Goal: Information Seeking & Learning: Learn about a topic

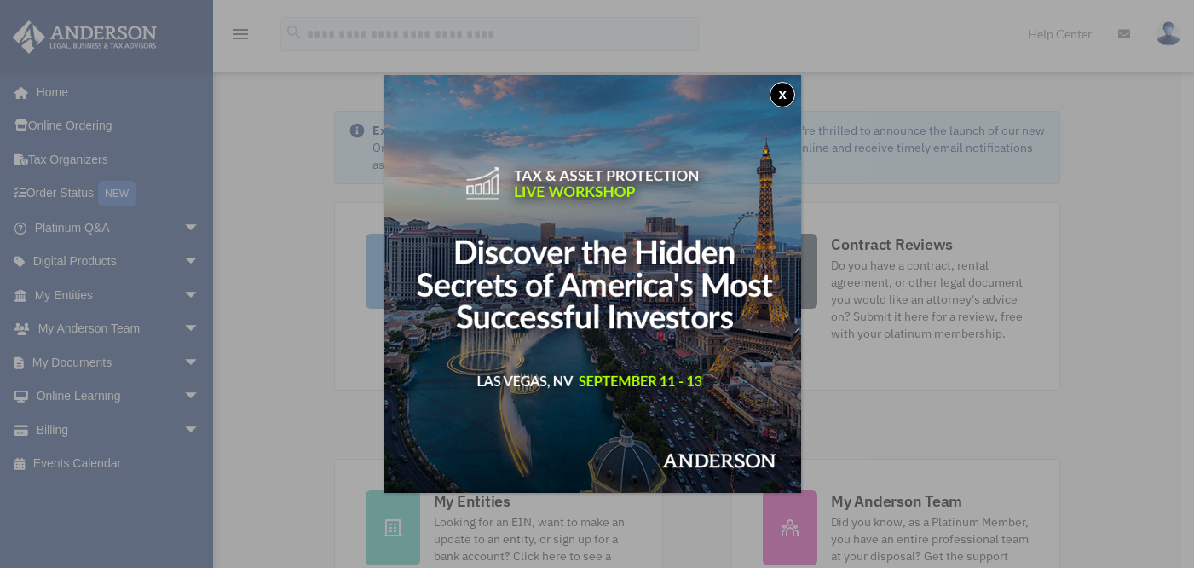
click at [789, 91] on button "x" at bounding box center [783, 95] width 26 height 26
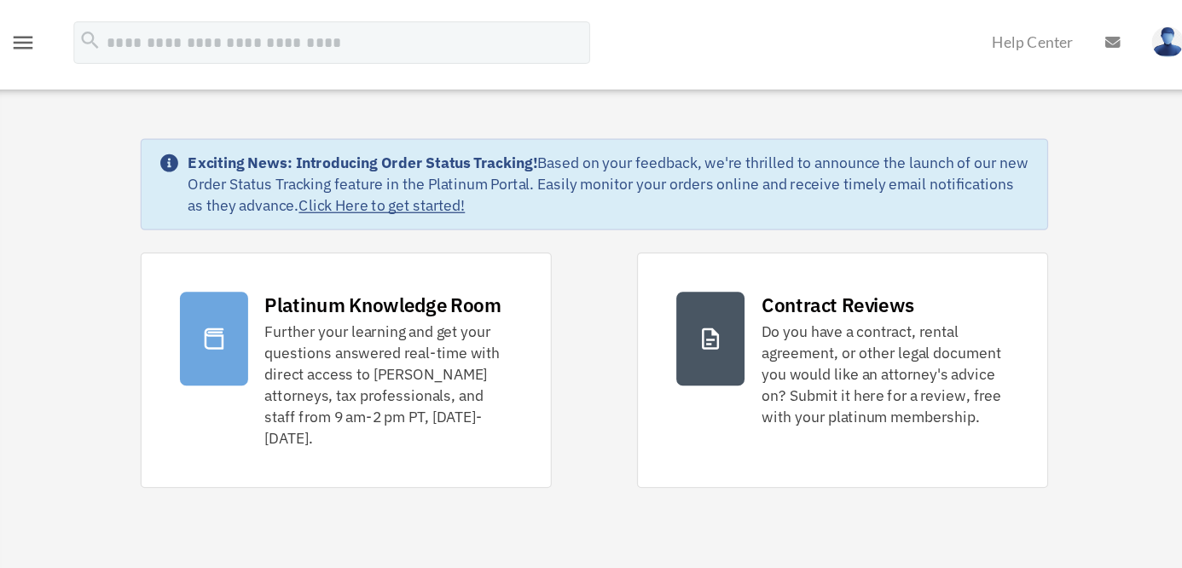
click at [581, 164] on link "Click Here to get started!" at bounding box center [527, 164] width 133 height 15
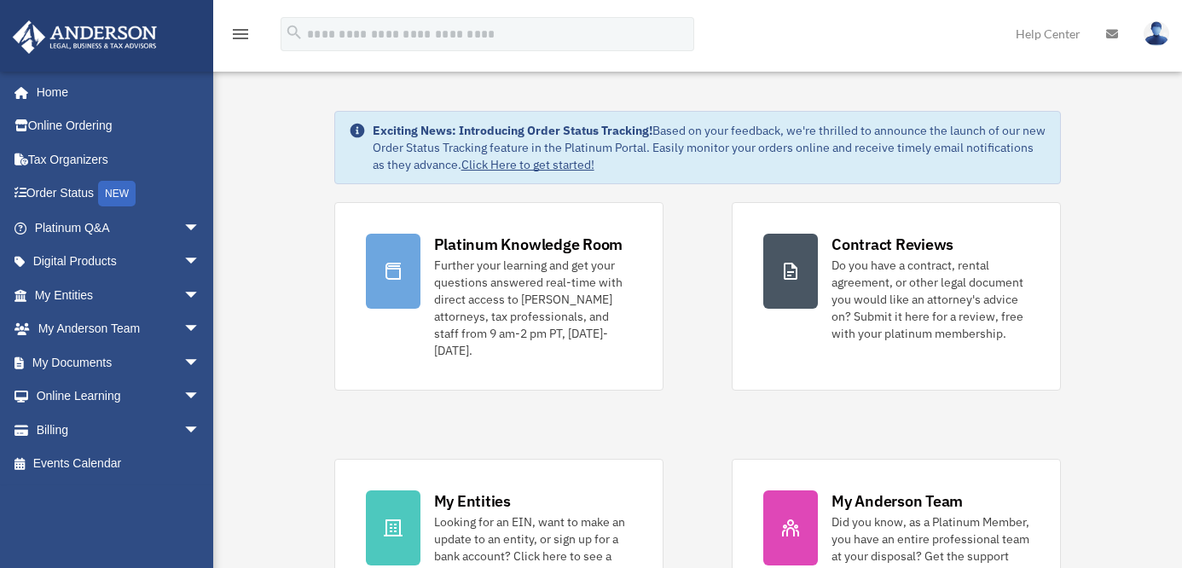
click at [1159, 37] on img at bounding box center [1156, 33] width 26 height 25
click at [61, 90] on link "Home" at bounding box center [119, 92] width 214 height 34
click at [54, 91] on link "Home" at bounding box center [119, 92] width 214 height 34
click at [63, 291] on link "My Entities arrow_drop_down" at bounding box center [119, 295] width 214 height 34
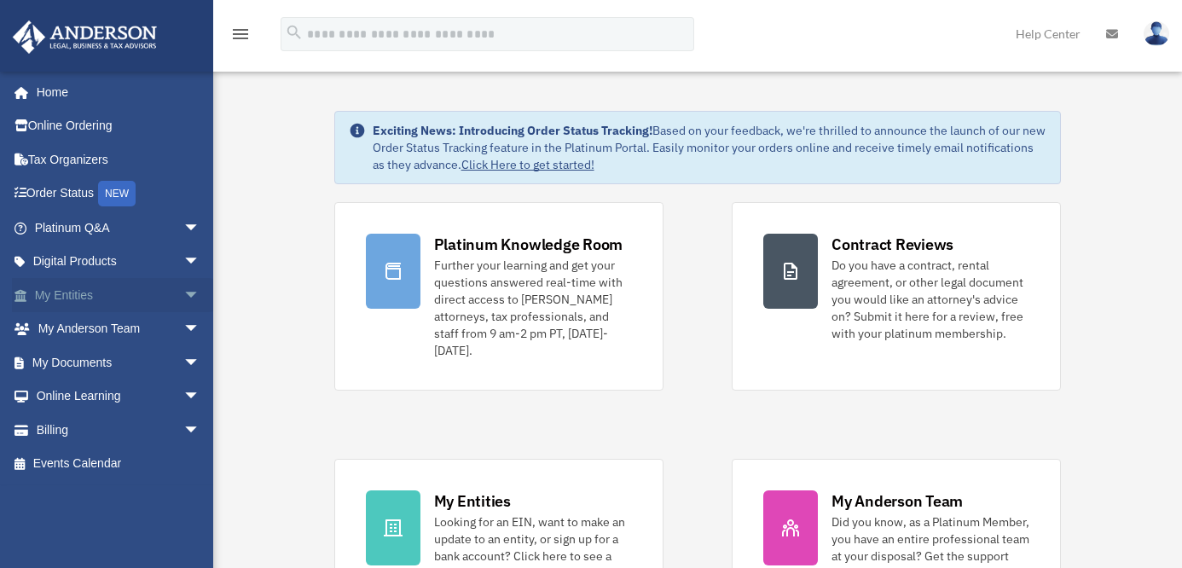
click at [183, 292] on span "arrow_drop_down" at bounding box center [200, 295] width 34 height 35
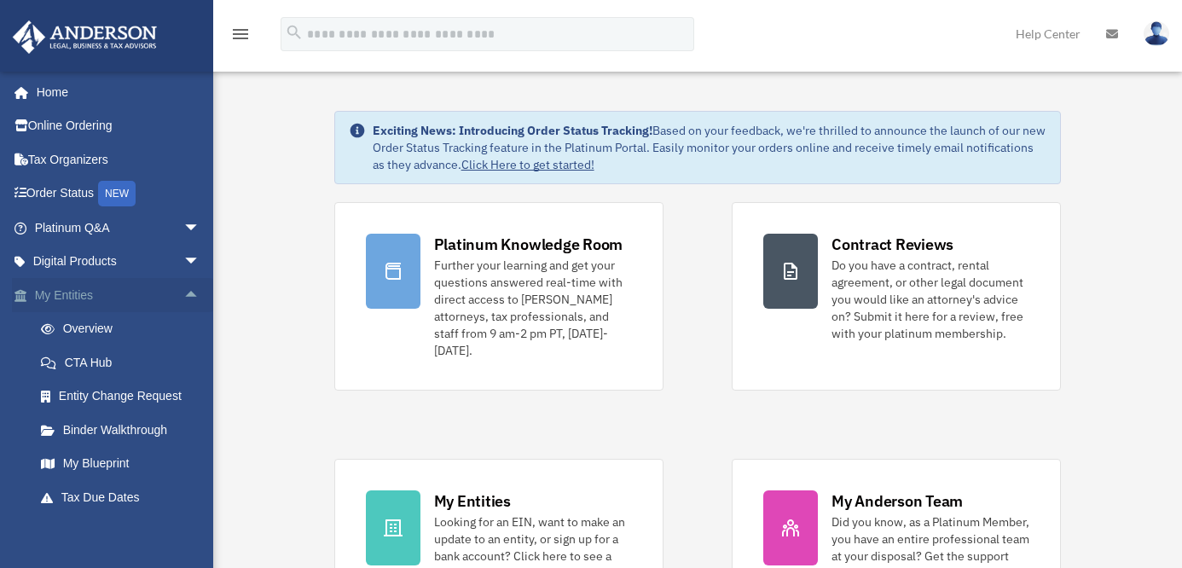
click at [183, 292] on span "arrow_drop_up" at bounding box center [200, 295] width 34 height 35
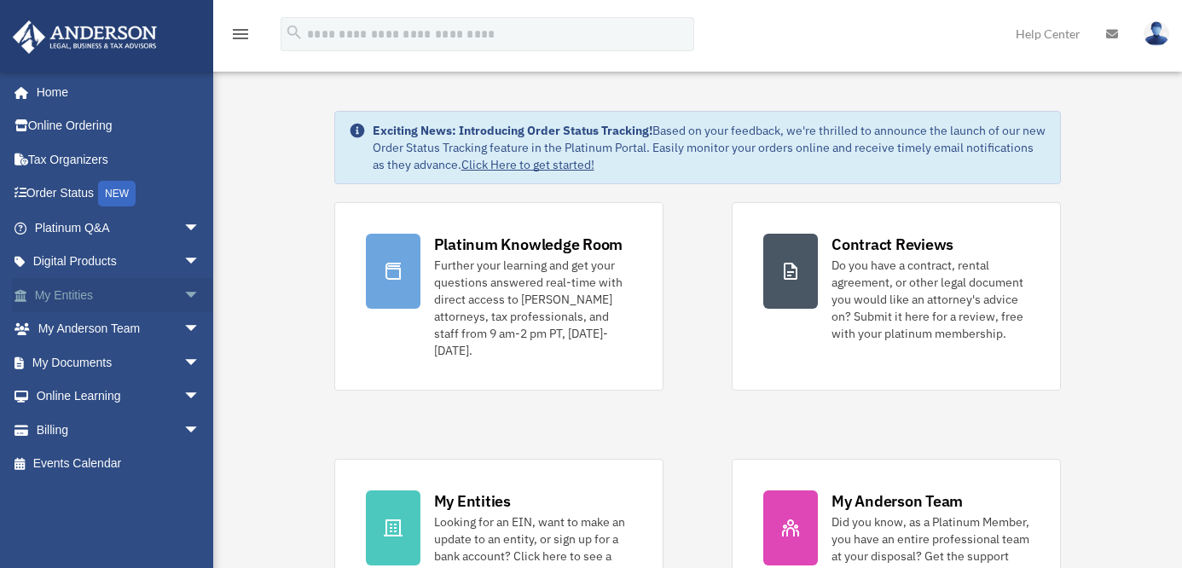
click at [183, 292] on span "arrow_drop_down" at bounding box center [200, 295] width 34 height 35
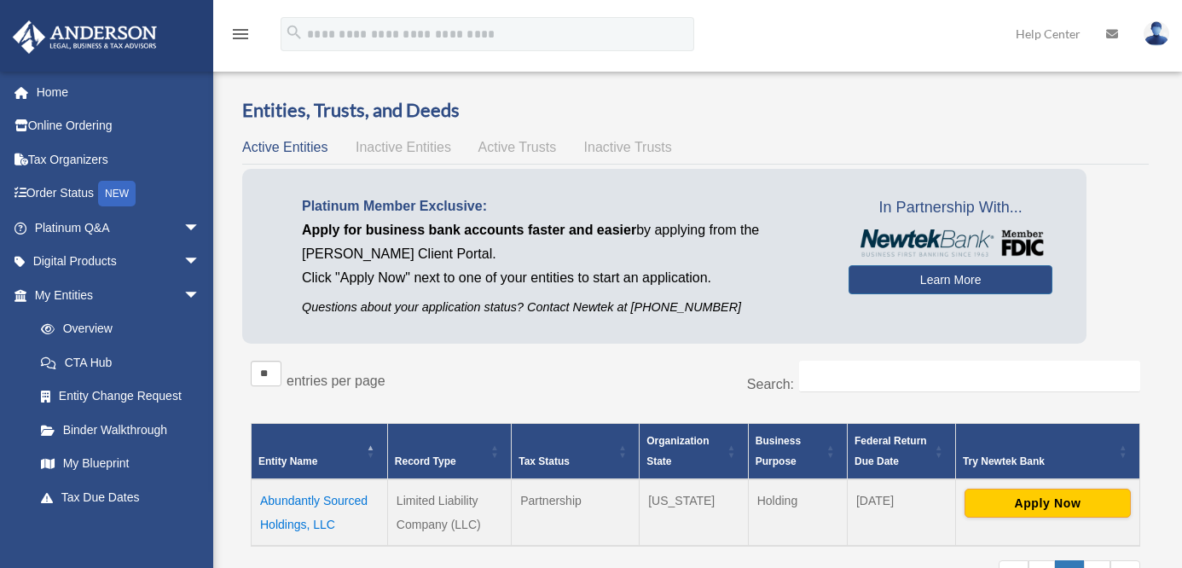
click at [402, 147] on span "Inactive Entities" at bounding box center [403, 147] width 95 height 14
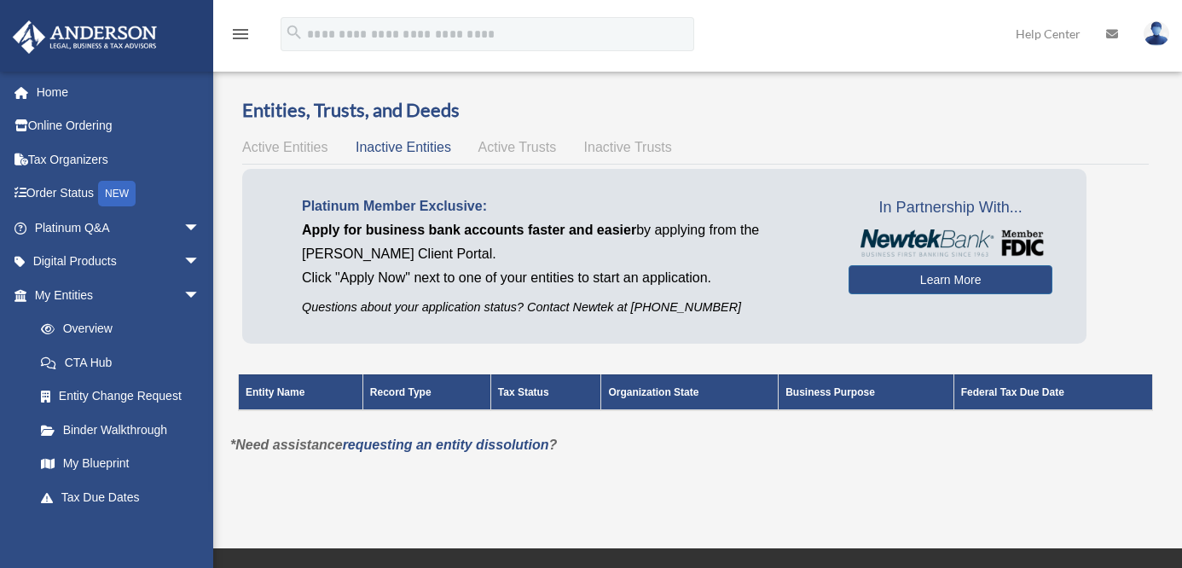
click at [494, 146] on span "Active Trusts" at bounding box center [517, 147] width 78 height 14
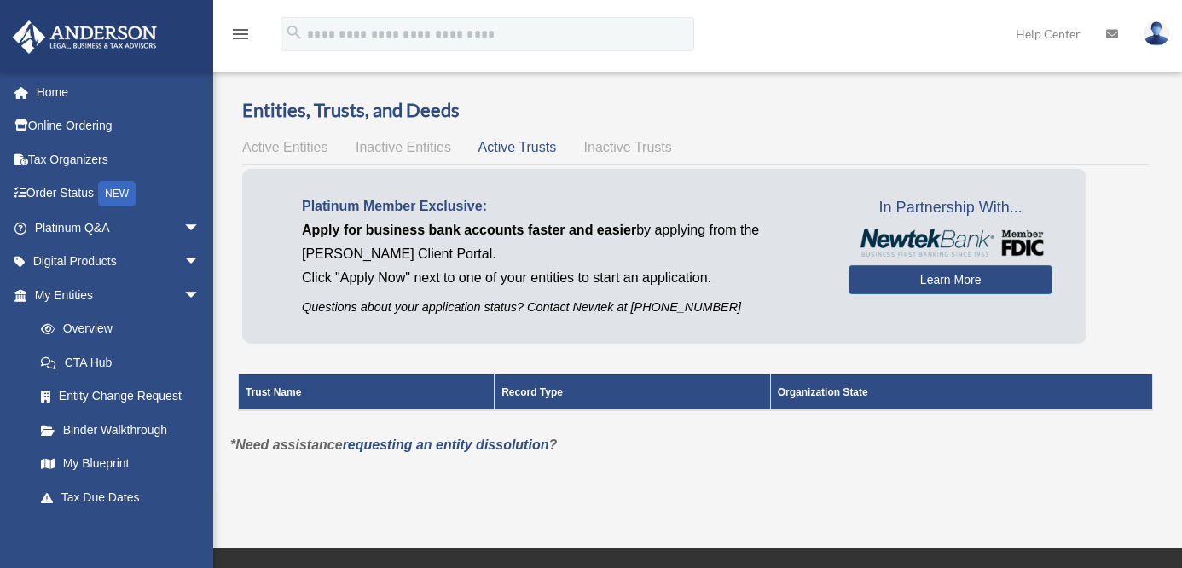
click at [609, 147] on span "Inactive Trusts" at bounding box center [628, 147] width 88 height 14
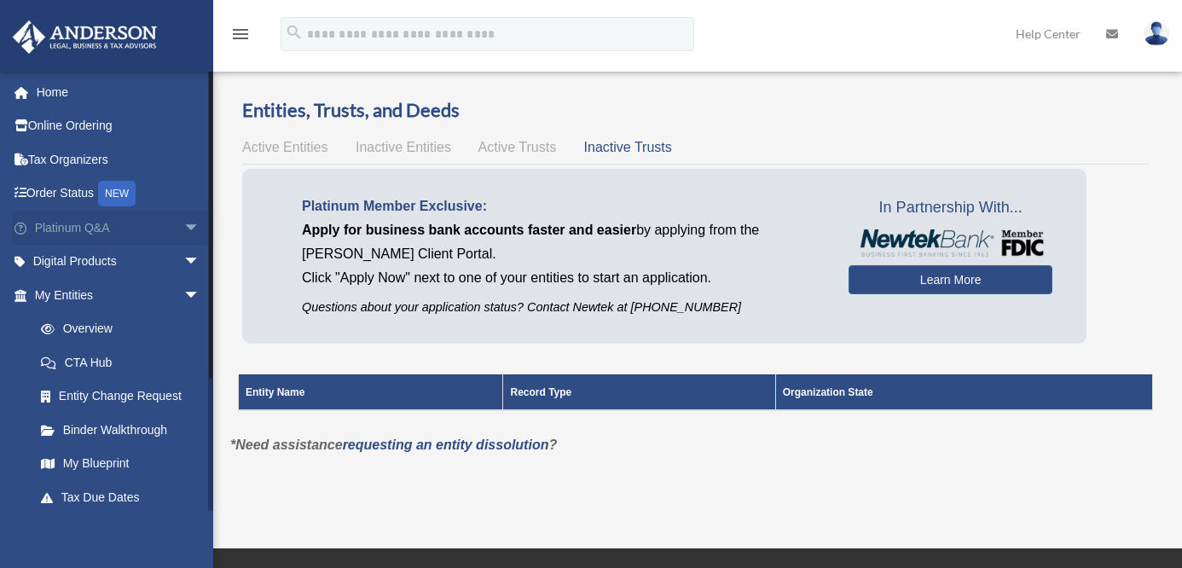
click at [56, 225] on link "Platinum Q&A arrow_drop_down" at bounding box center [119, 228] width 214 height 34
click at [183, 223] on span "arrow_drop_down" at bounding box center [200, 228] width 34 height 35
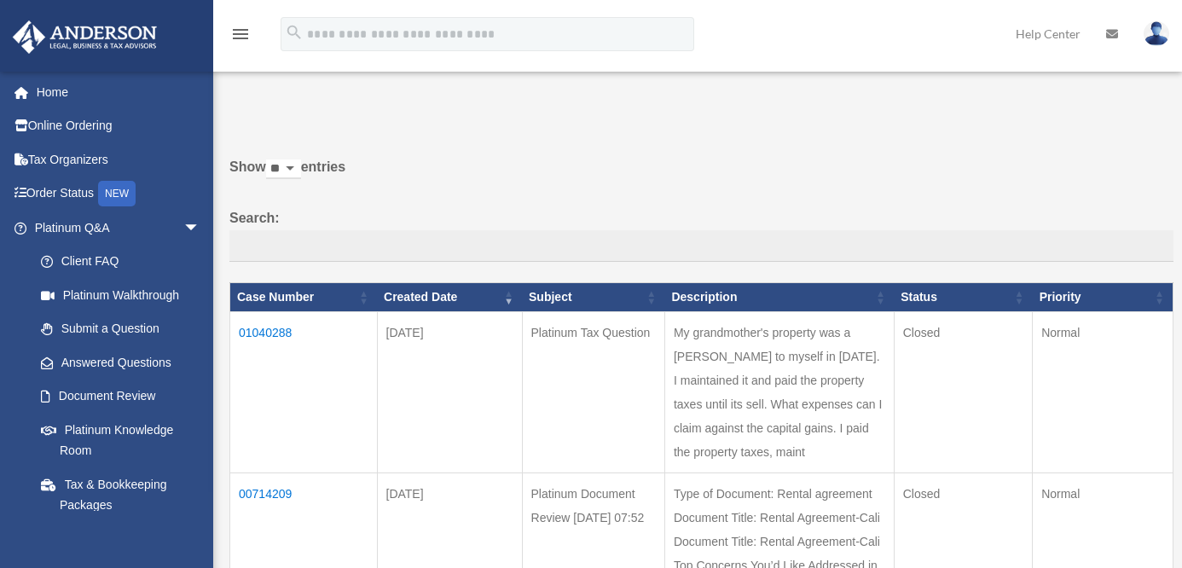
click at [271, 333] on td "01040288" at bounding box center [303, 392] width 147 height 161
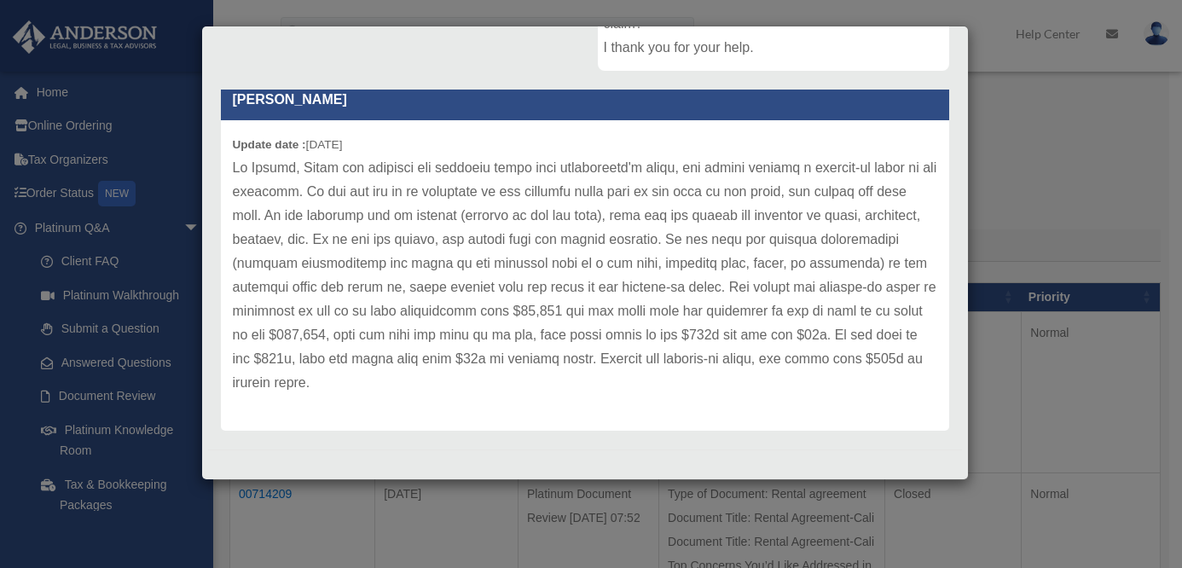
scroll to position [460, 0]
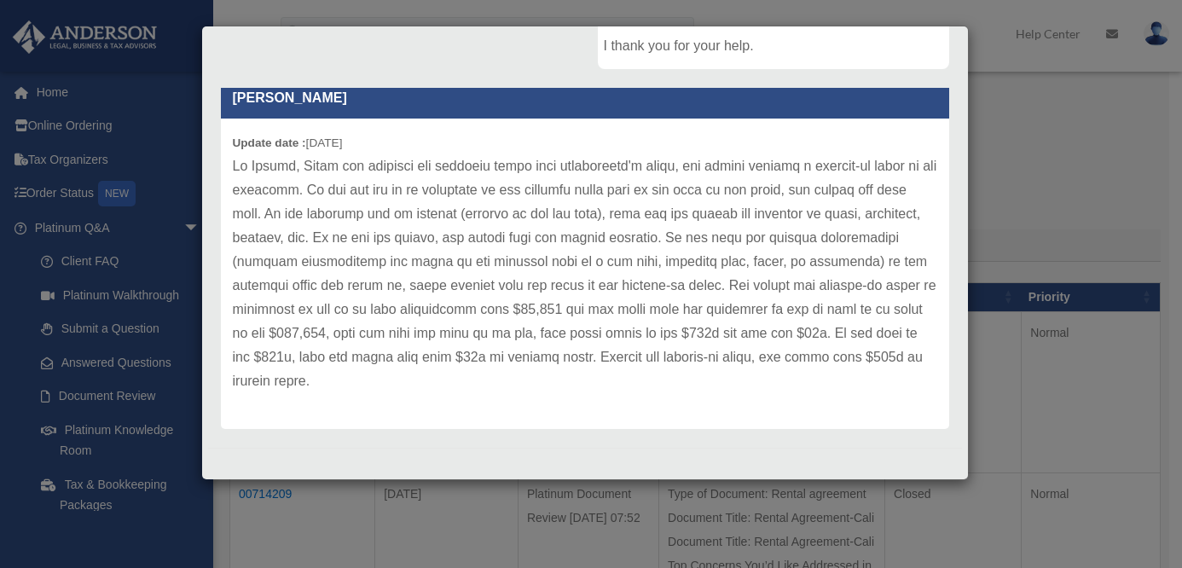
click at [367, 11] on div "Case Detail × Platinum Tax Question Case Number 01040288 Created Date July 13, …" at bounding box center [591, 284] width 1182 height 568
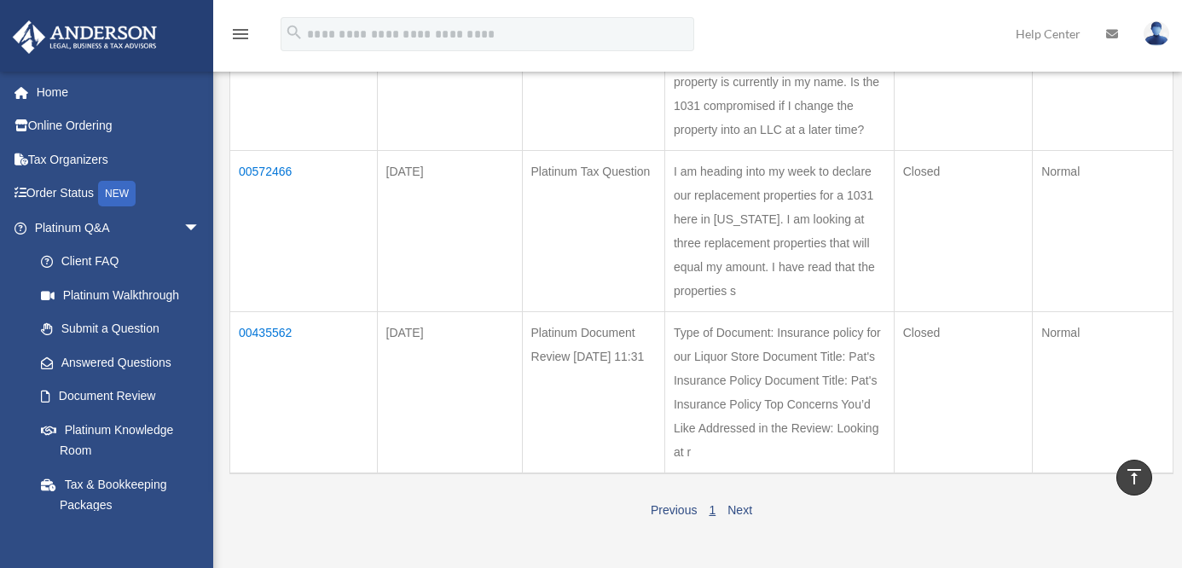
scroll to position [598, 0]
click at [259, 262] on td "00572466" at bounding box center [303, 230] width 147 height 161
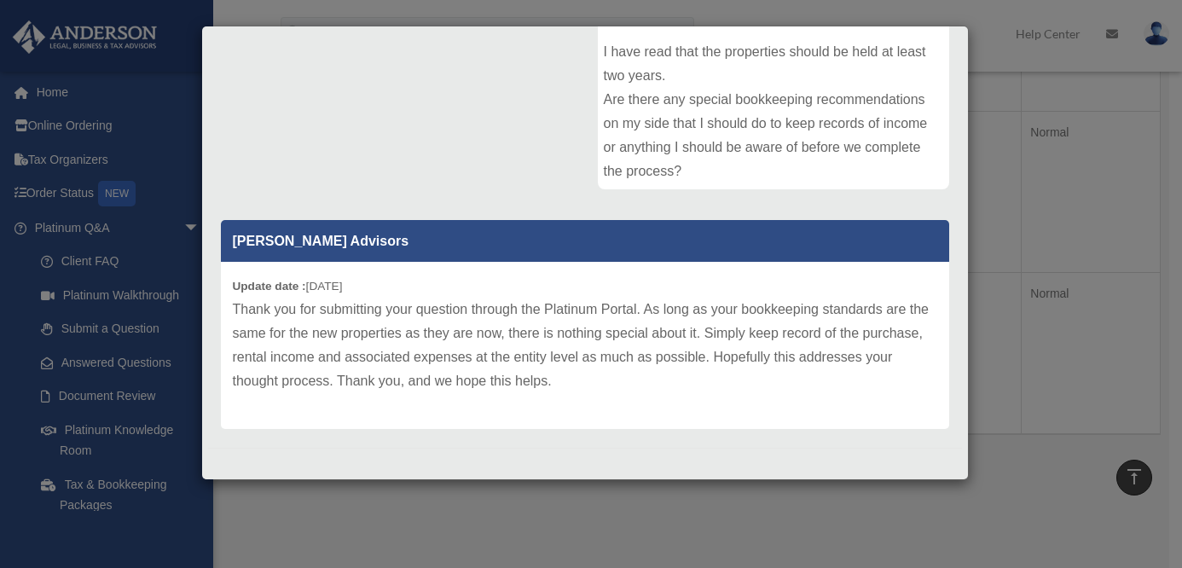
scroll to position [640, 0]
click at [1084, 105] on div "Case Detail × Platinum Tax Question Case Number 00572466 Created Date March 14,…" at bounding box center [591, 284] width 1182 height 568
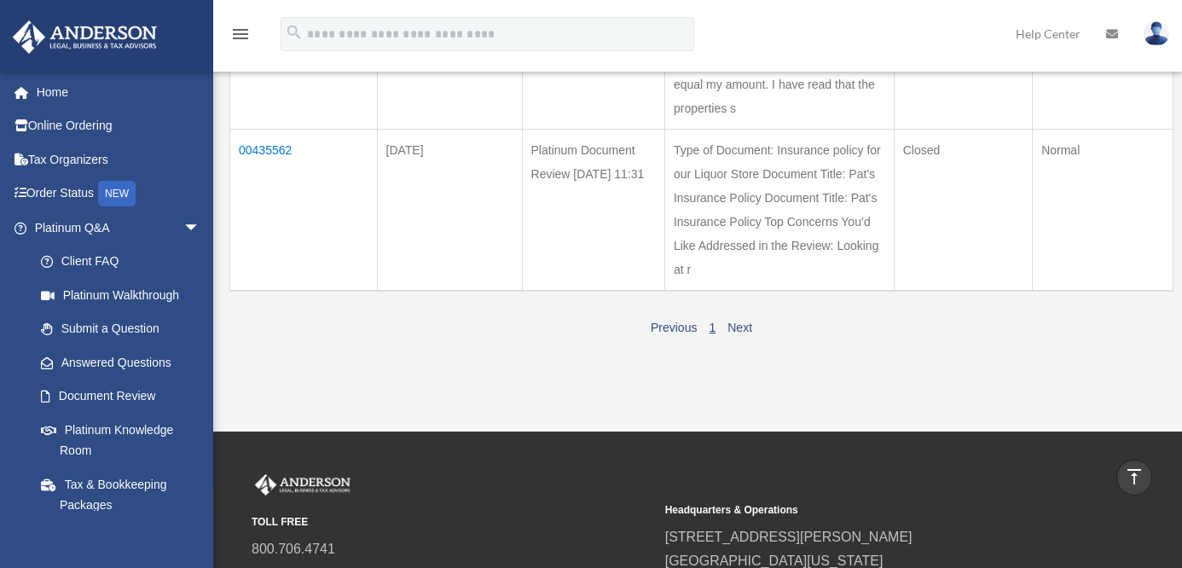
scroll to position [782, 0]
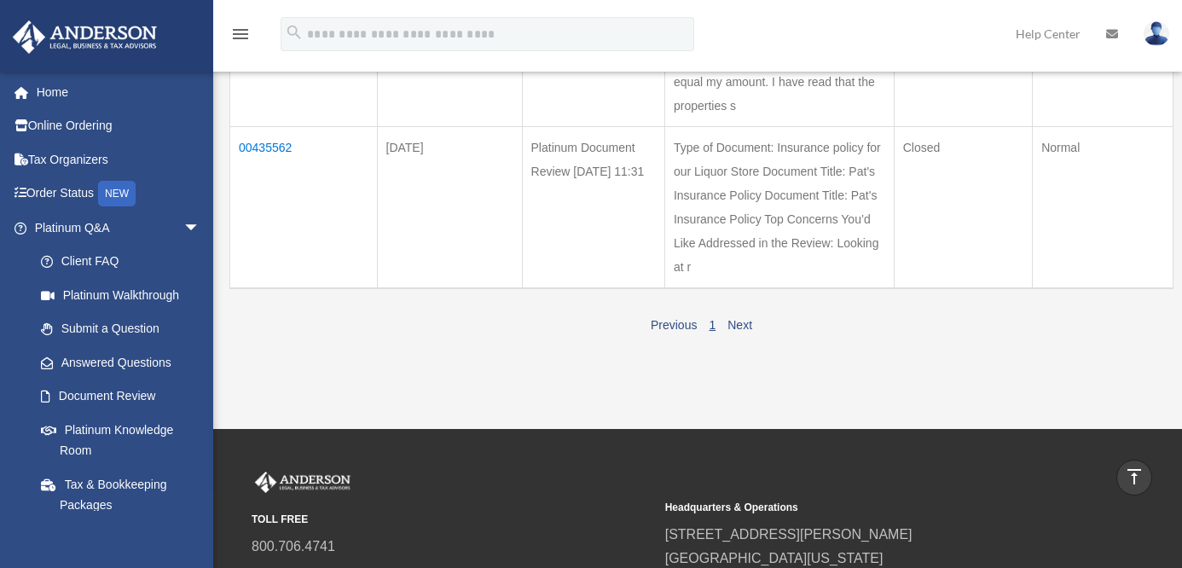
click at [275, 267] on td "00435562" at bounding box center [303, 208] width 147 height 162
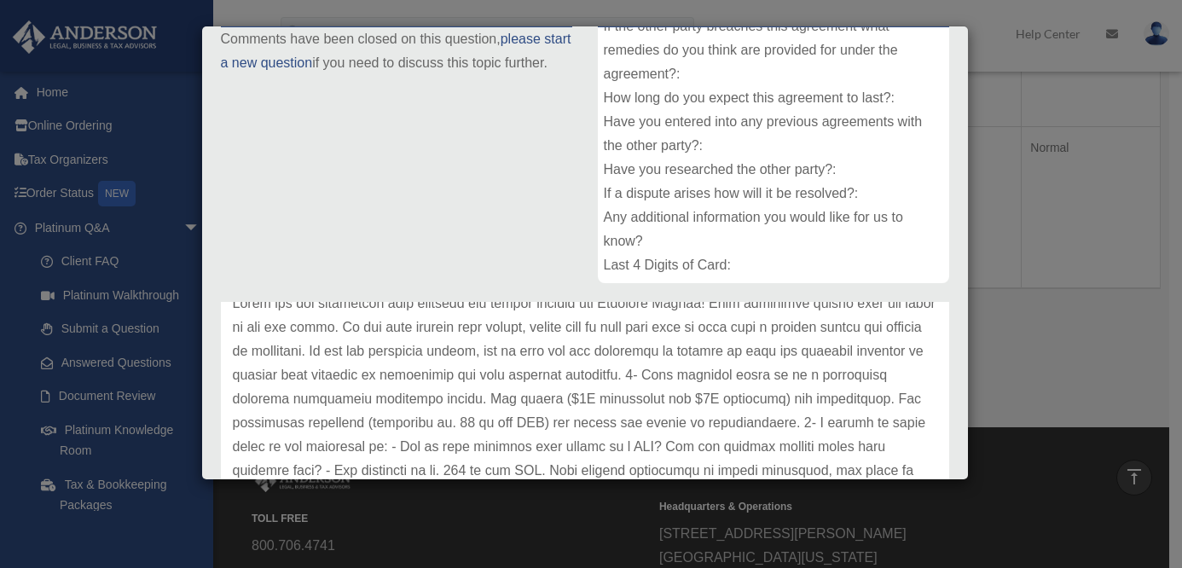
scroll to position [107, 0]
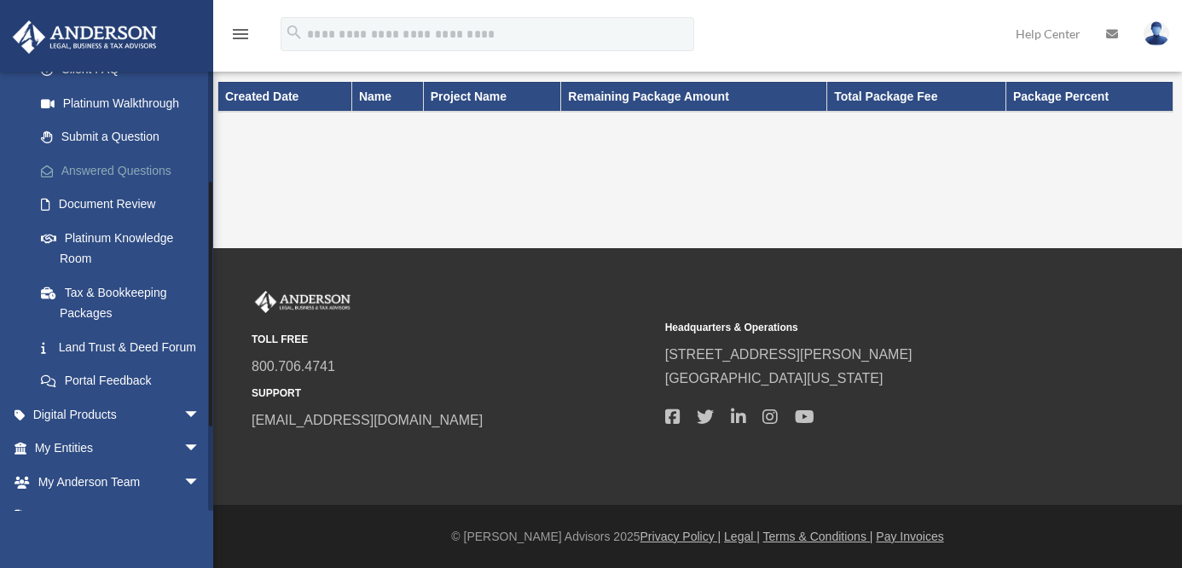
scroll to position [195, 0]
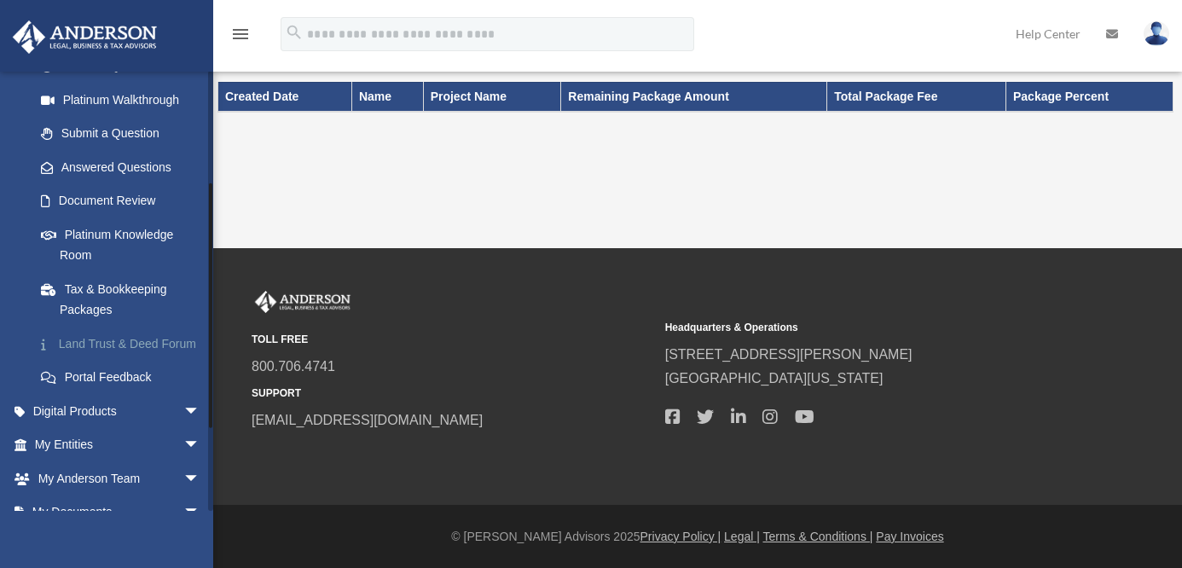
click at [123, 342] on link "Land Trust & Deed Forum" at bounding box center [125, 344] width 202 height 34
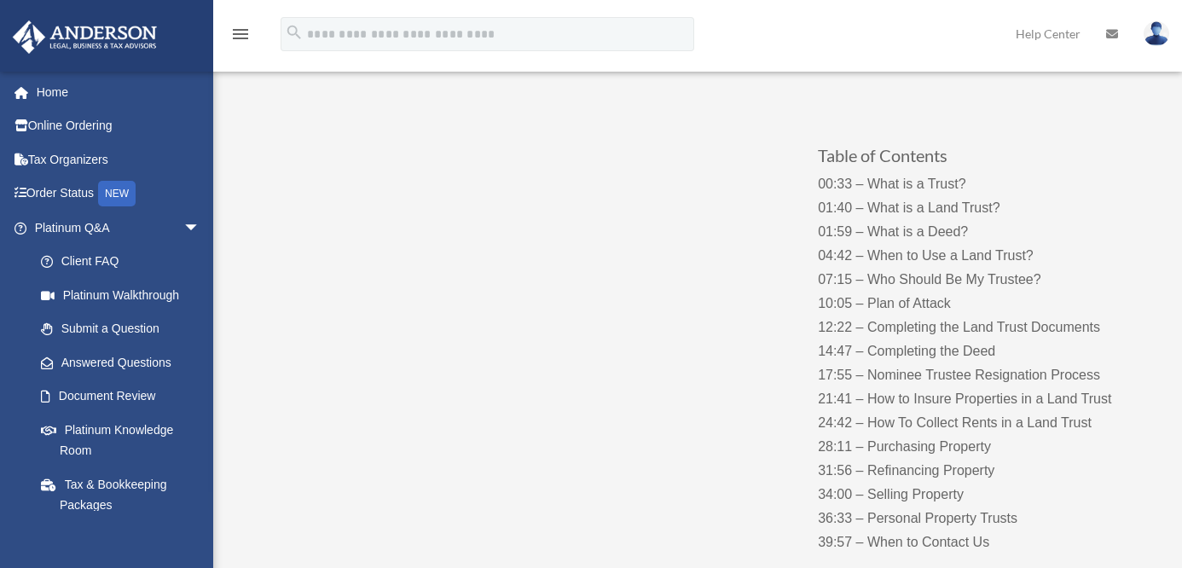
scroll to position [132, 0]
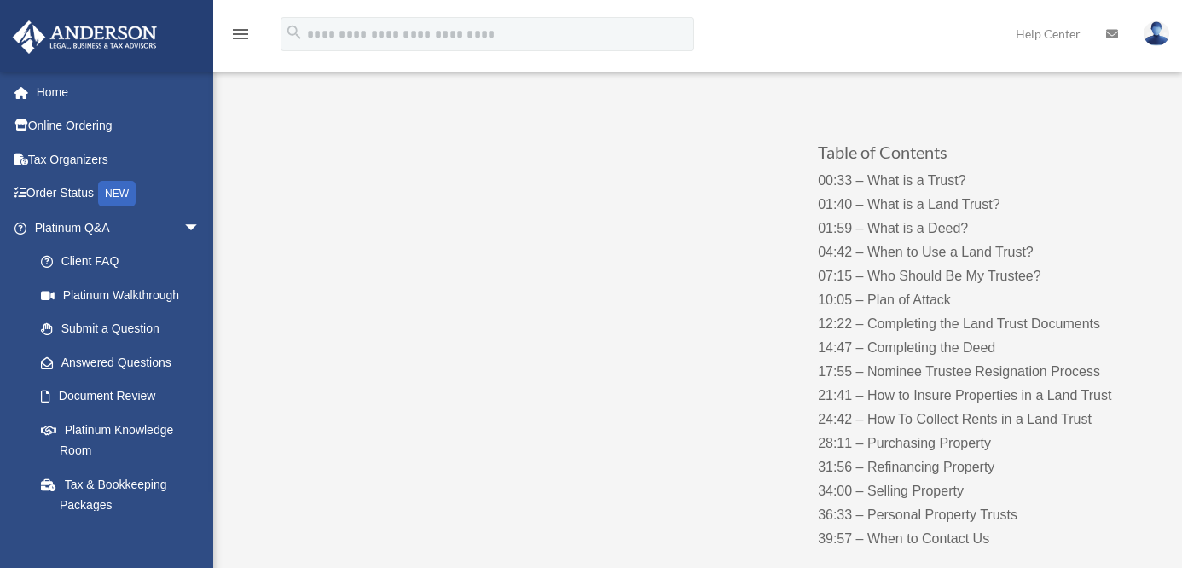
click at [836, 207] on p "00:33 – What is a Trust? 01:40 – What is a Land Trust? 01:59 – What is a Deed? …" at bounding box center [986, 360] width 337 height 382
